Goal: Transaction & Acquisition: Purchase product/service

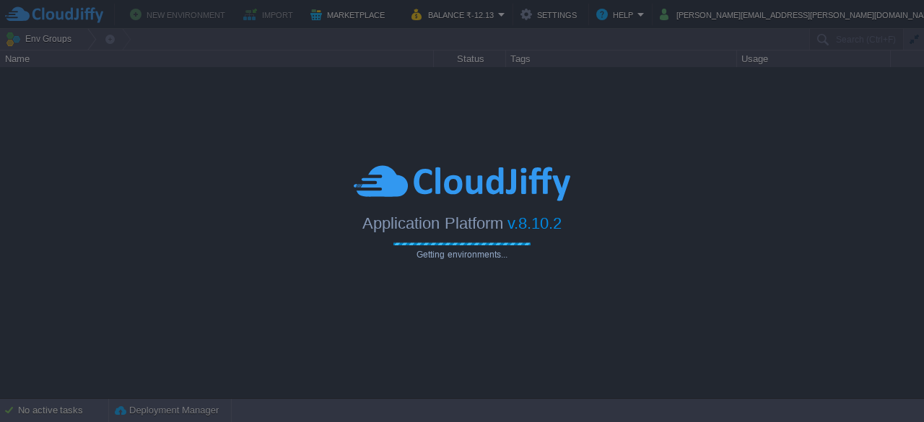
type input "Search (Ctrl+F)"
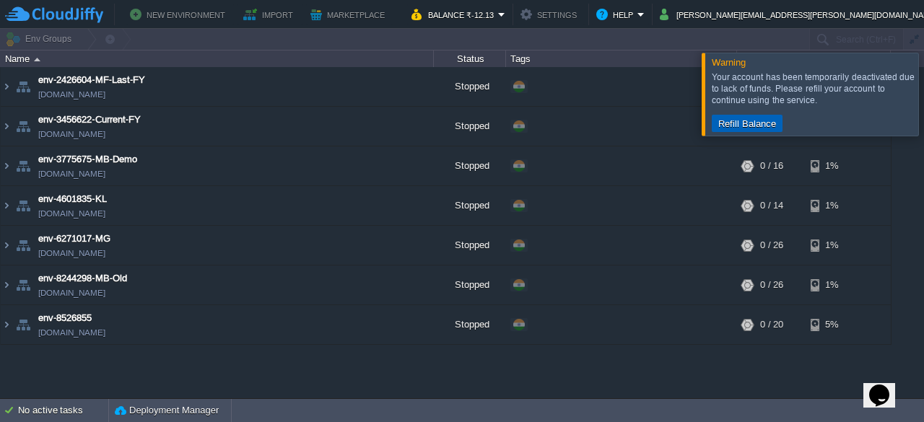
click at [751, 123] on button "Refill Balance" at bounding box center [747, 123] width 66 height 13
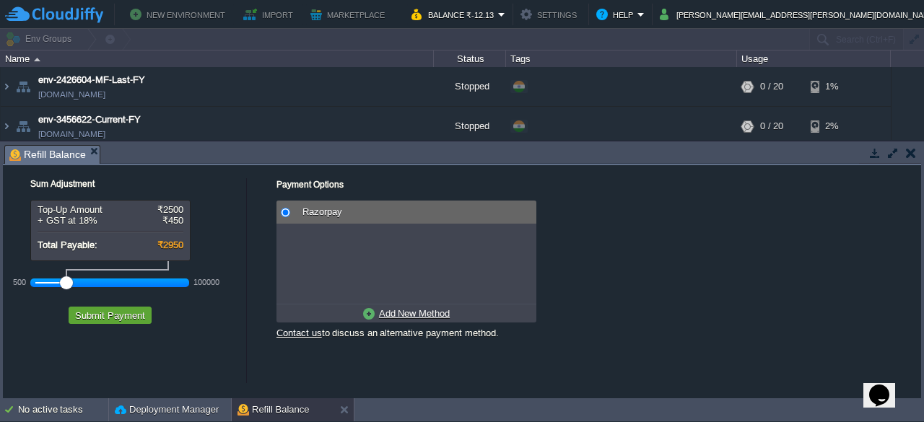
click at [44, 282] on div at bounding box center [109, 282] width 149 height 13
click at [51, 280] on div at bounding box center [109, 282] width 149 height 13
click at [43, 279] on div at bounding box center [109, 282] width 149 height 13
click at [50, 279] on div at bounding box center [109, 282] width 149 height 13
click at [123, 314] on button "Submit Payment" at bounding box center [110, 315] width 79 height 13
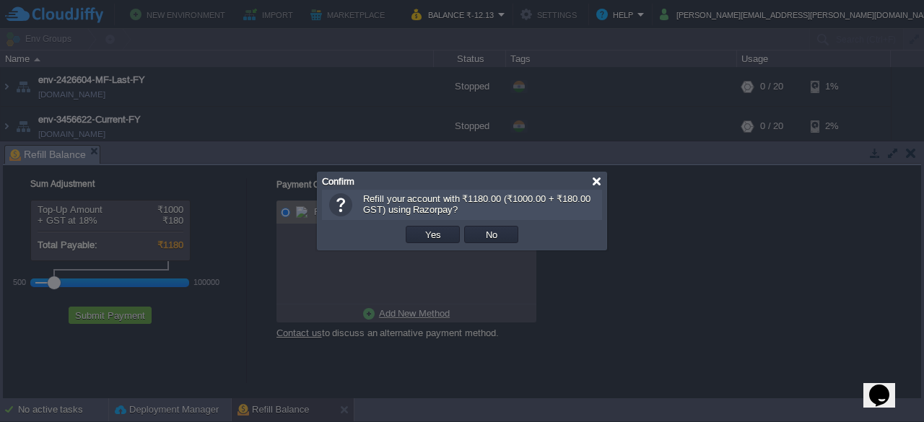
click at [599, 180] on div at bounding box center [596, 181] width 11 height 11
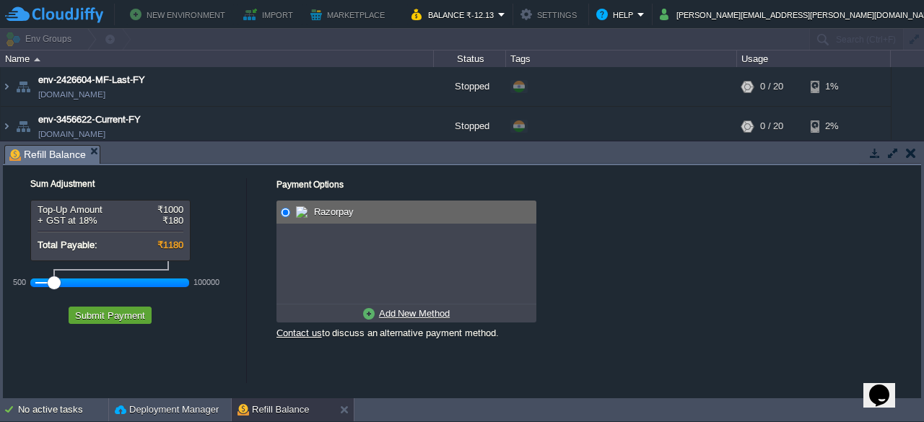
click at [43, 280] on div at bounding box center [109, 282] width 149 height 13
click at [322, 214] on span "Razorpay" at bounding box center [331, 211] width 43 height 11
click at [411, 314] on u "Add New Method" at bounding box center [414, 313] width 71 height 11
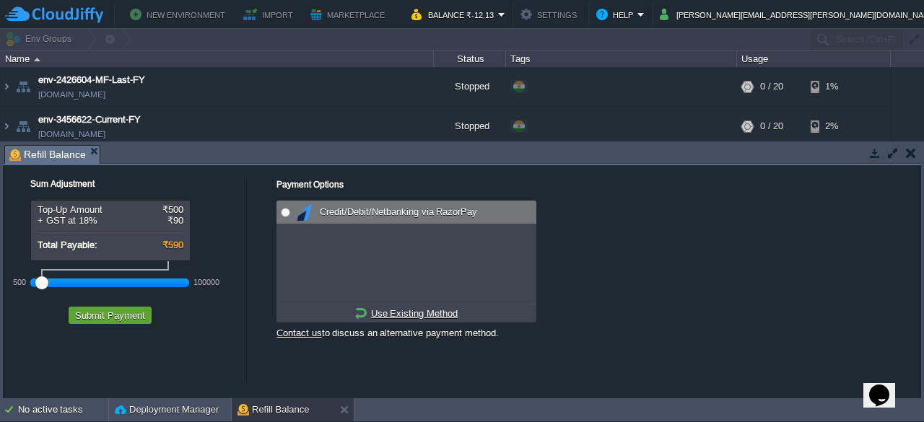
radio input "true"
click at [284, 210] on input "radio" at bounding box center [285, 212] width 9 height 9
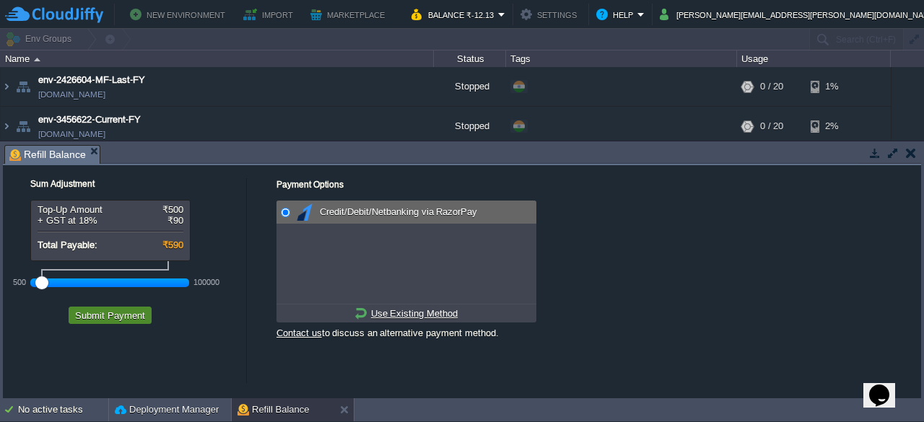
click at [115, 315] on button "Submit Payment" at bounding box center [110, 315] width 79 height 13
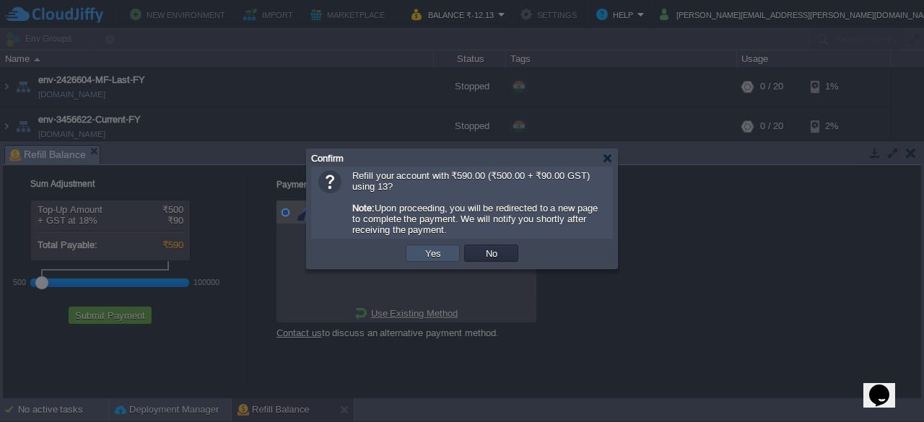
click at [429, 260] on button "Yes" at bounding box center [433, 253] width 25 height 13
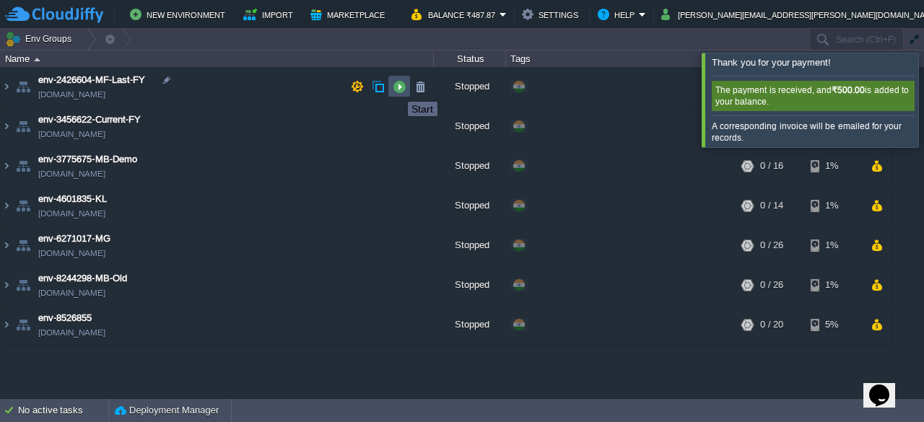
click at [397, 89] on button "button" at bounding box center [399, 86] width 13 height 13
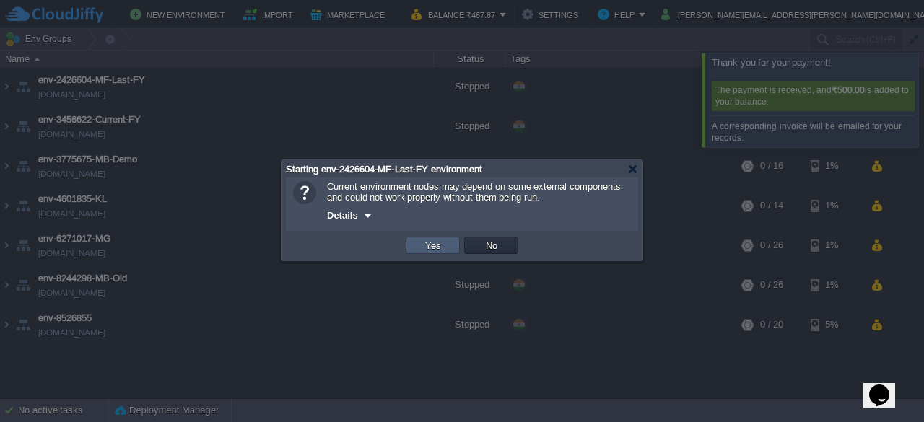
click at [432, 243] on button "Yes" at bounding box center [433, 245] width 25 height 13
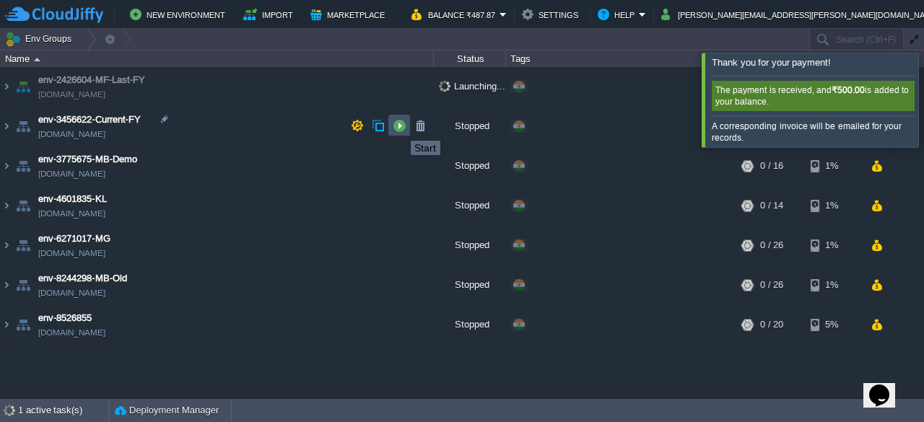
click at [400, 128] on button "button" at bounding box center [399, 125] width 13 height 13
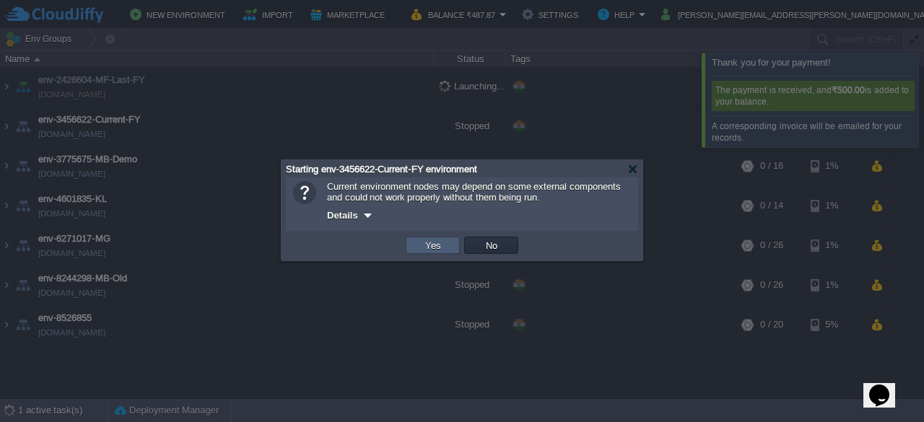
click at [427, 253] on td "Yes" at bounding box center [433, 245] width 54 height 17
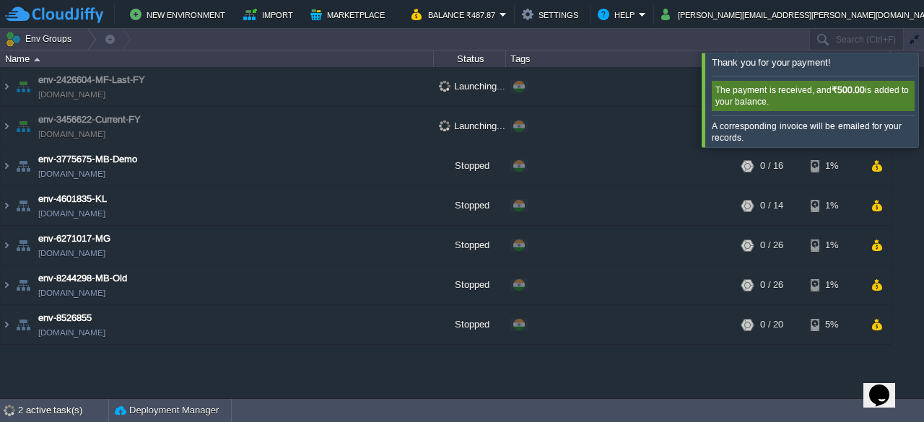
click at [923, 91] on div at bounding box center [941, 100] width 0 height 94
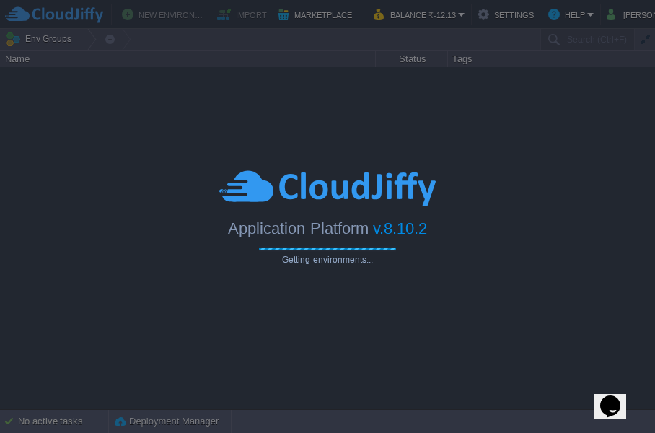
type input "Search (Ctrl+F)"
